Goal: Task Accomplishment & Management: Use online tool/utility

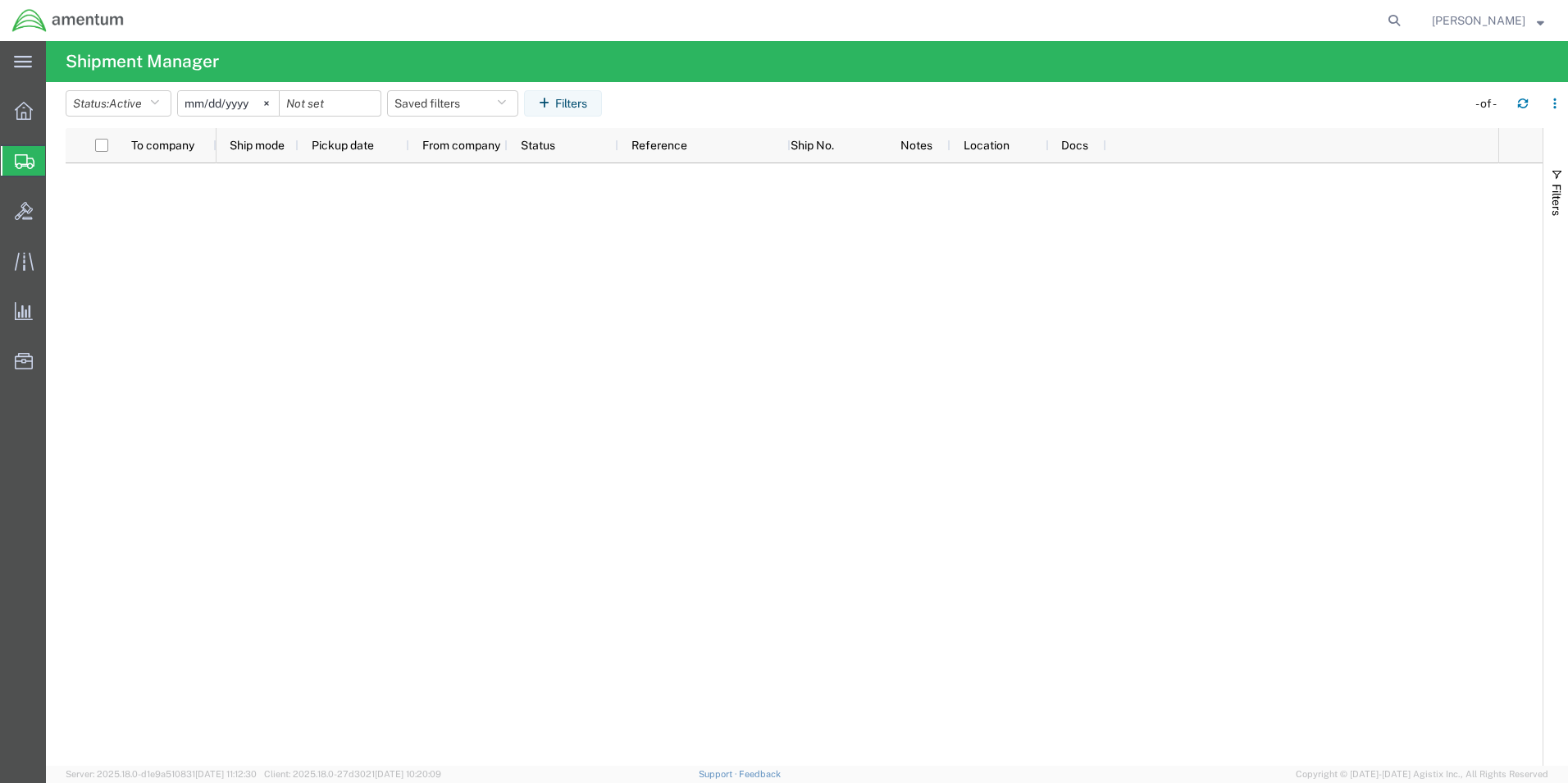
click at [22, 162] on icon at bounding box center [24, 161] width 19 height 15
click at [1526, 108] on icon "button" at bounding box center [1522, 104] width 12 height 12
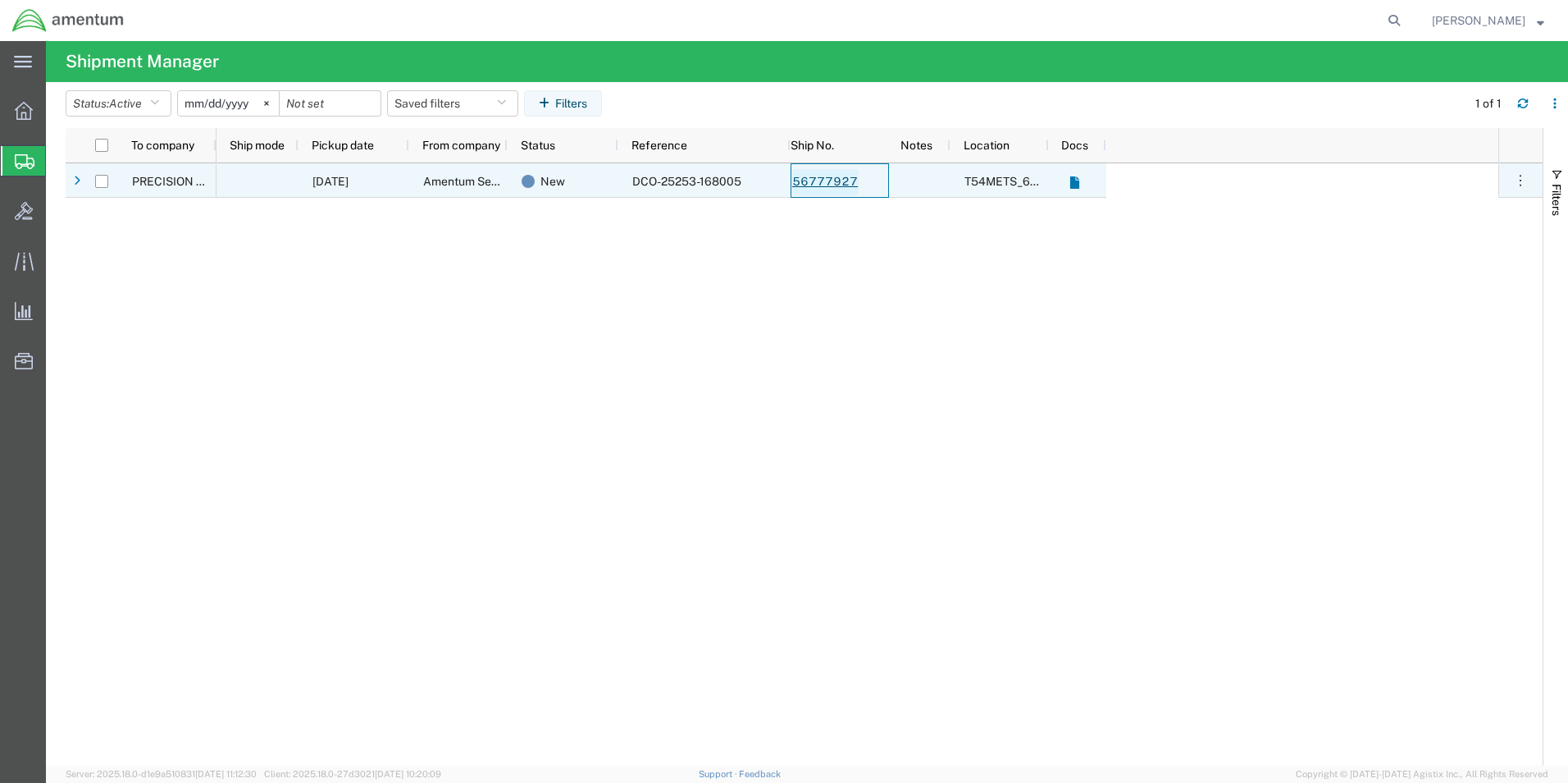
click at [817, 183] on link "56777927" at bounding box center [824, 181] width 67 height 26
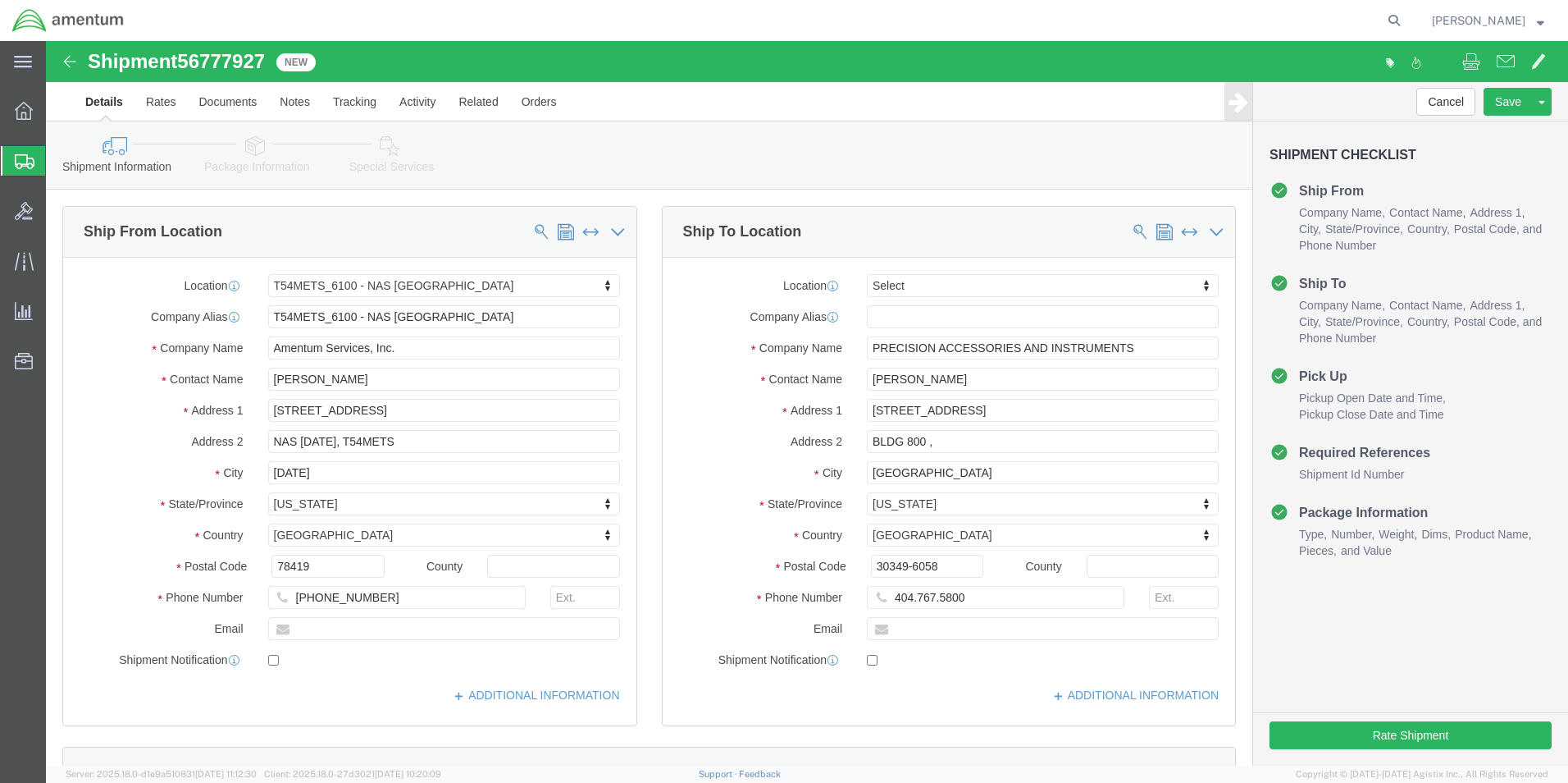
select select "67191"
select select
click input "404.767.5800"
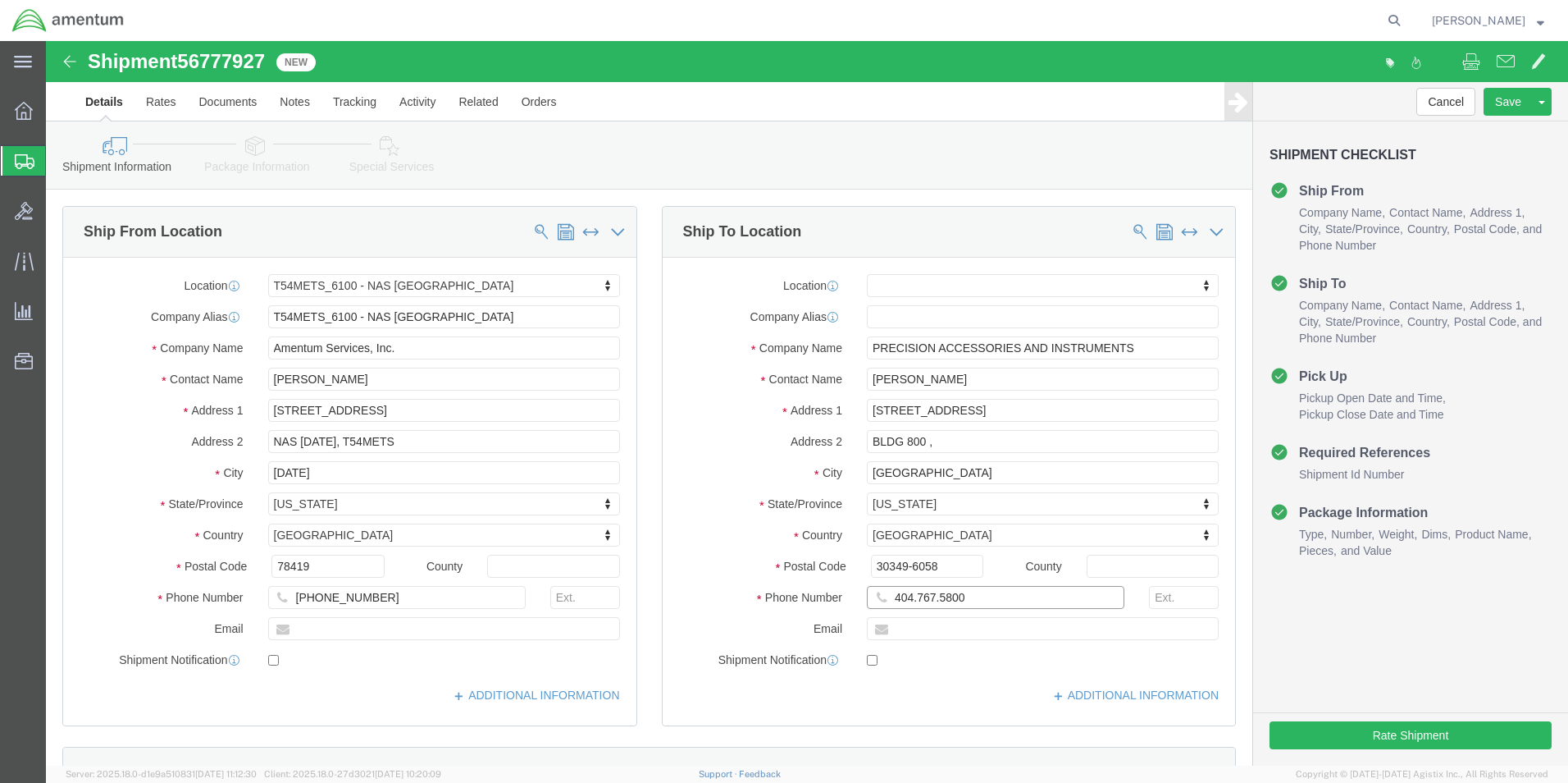
click input "404.767.5800"
click input "404-767.5800"
type input "[PHONE_NUMBER]"
click div "Shipment Checklist Ship From Company Name Contact Name Address 1 City State/Pro…"
click button "Rate Shipment"
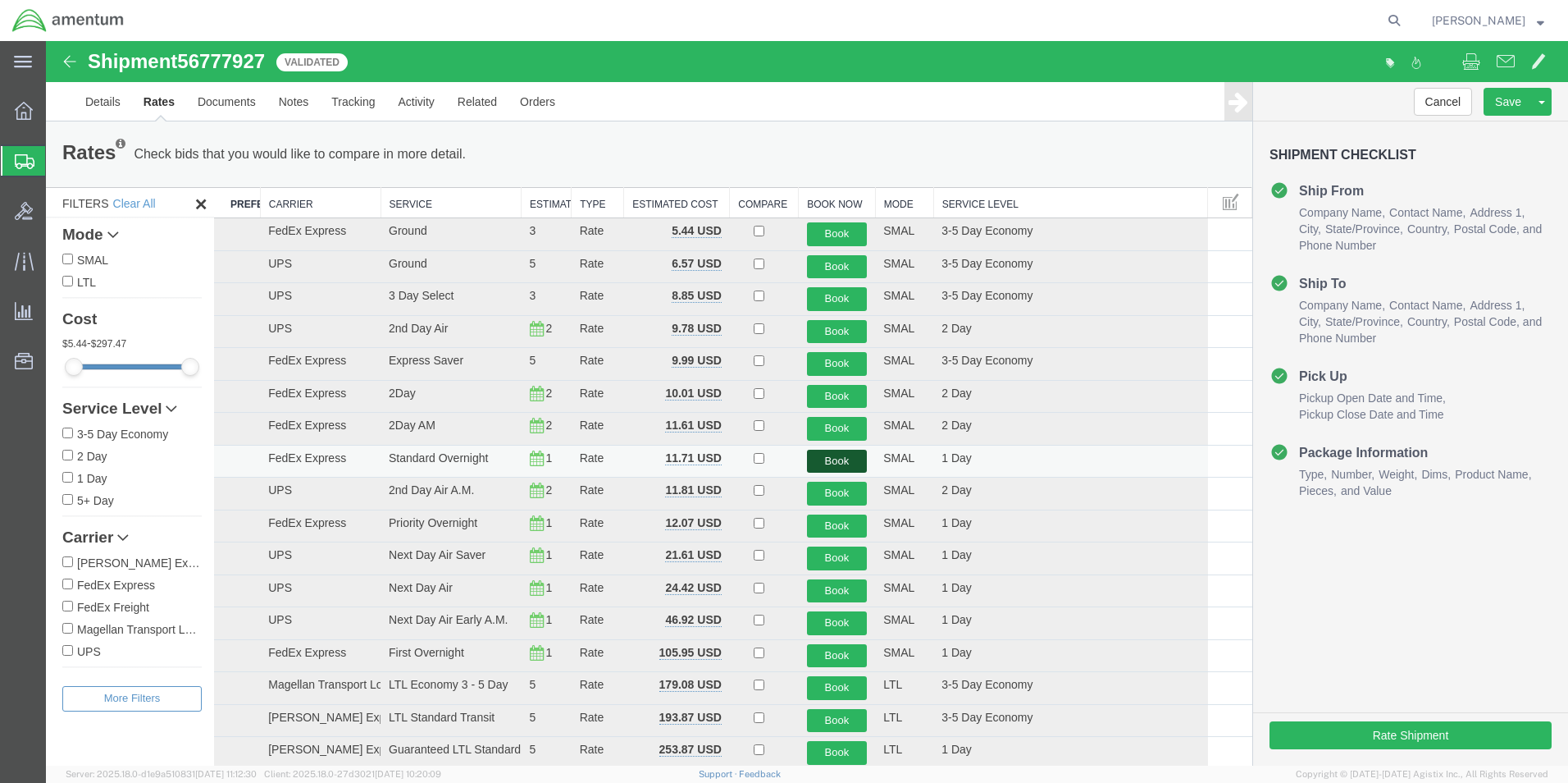
click at [826, 463] on button "Book" at bounding box center [837, 461] width 61 height 24
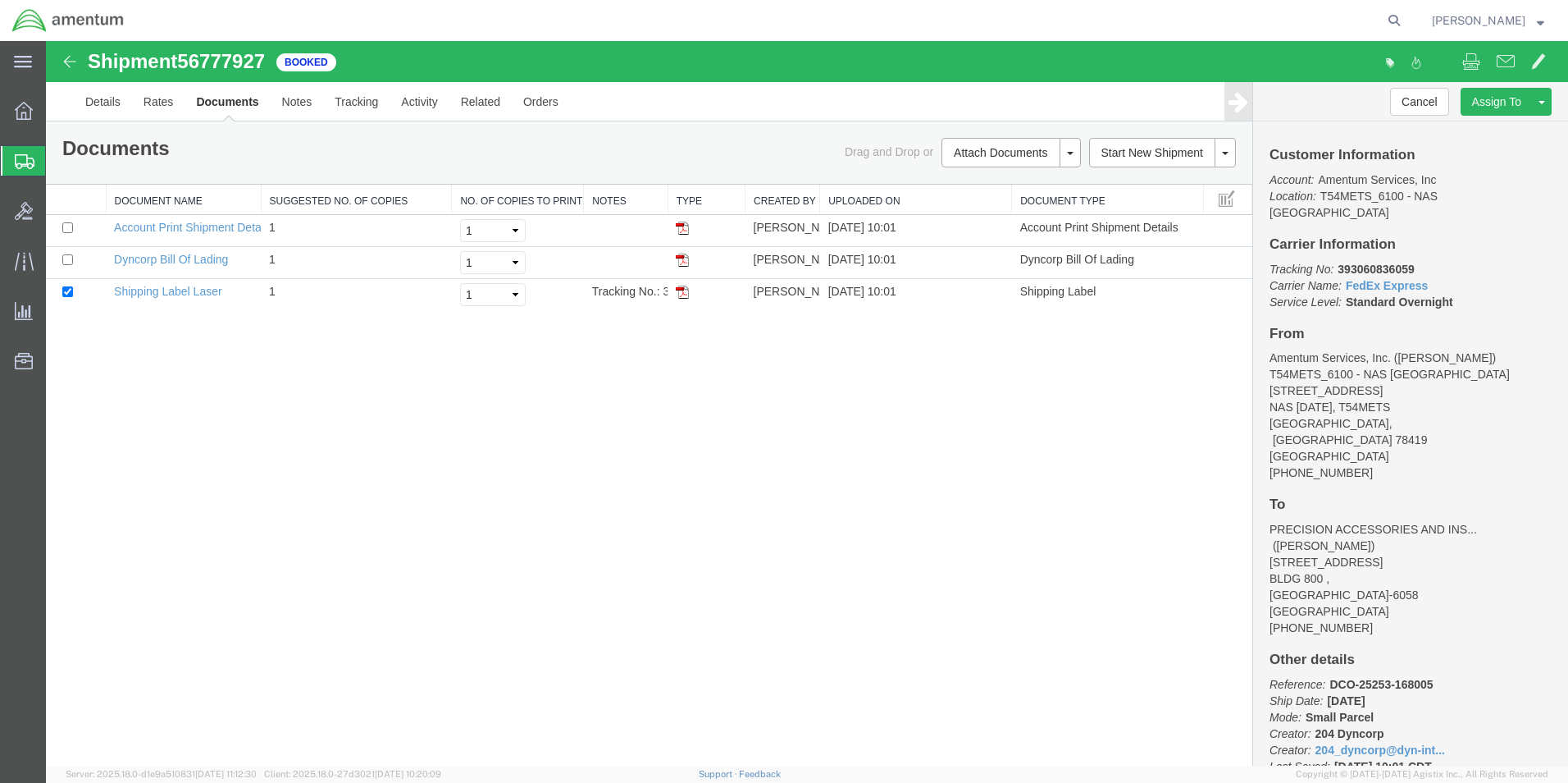
drag, startPoint x: 684, startPoint y: 293, endPoint x: 743, endPoint y: 338, distance: 74.2
click at [684, 293] on img at bounding box center [683, 292] width 14 height 14
click at [24, 168] on icon at bounding box center [24, 161] width 19 height 15
